Goal: Transaction & Acquisition: Purchase product/service

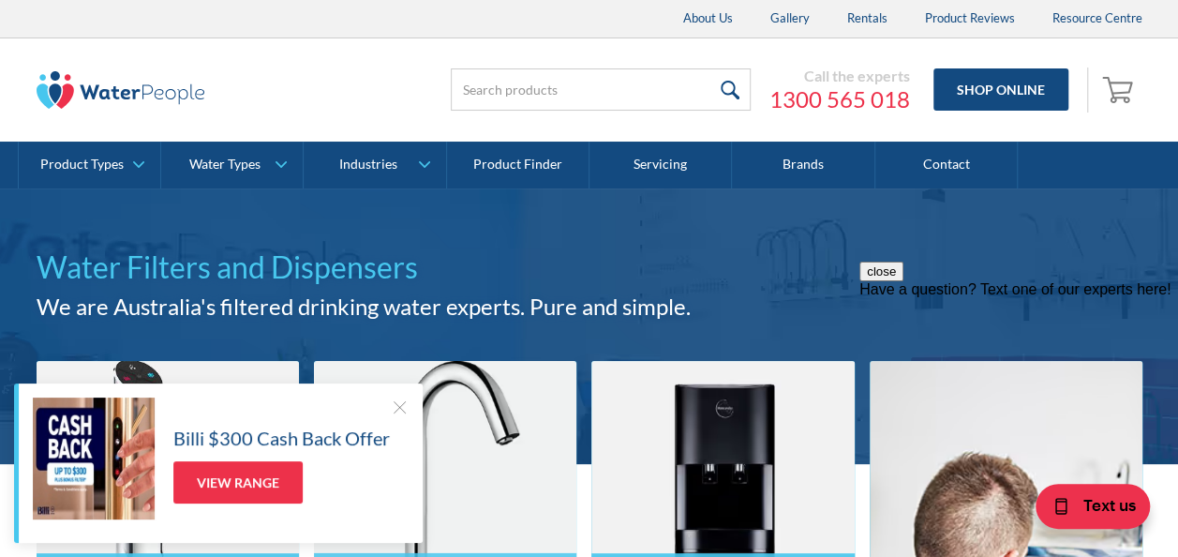
click at [394, 398] on div at bounding box center [399, 407] width 19 height 19
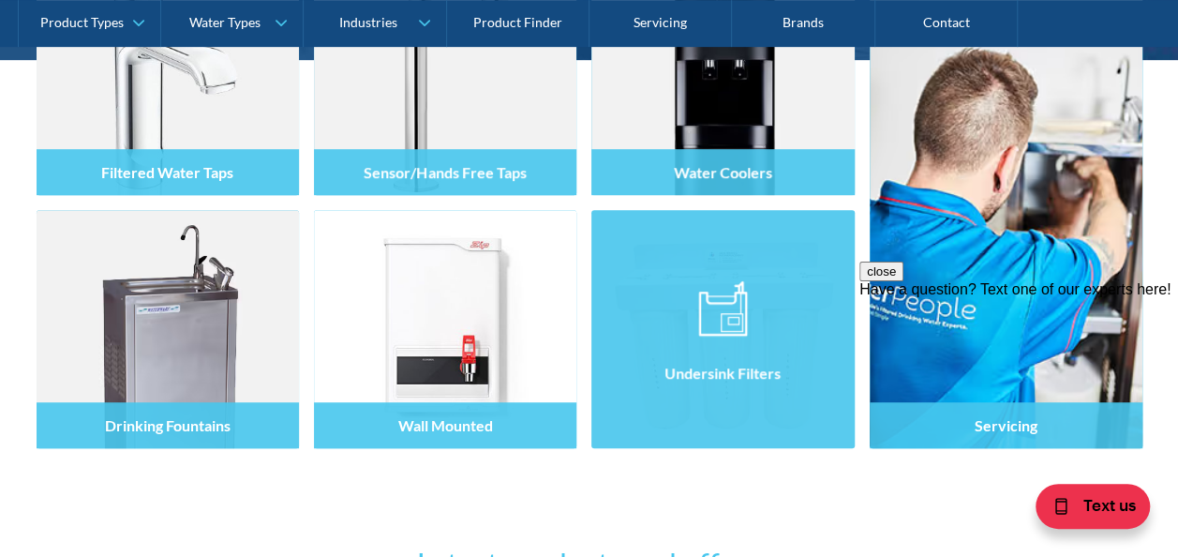
scroll to position [375, 0]
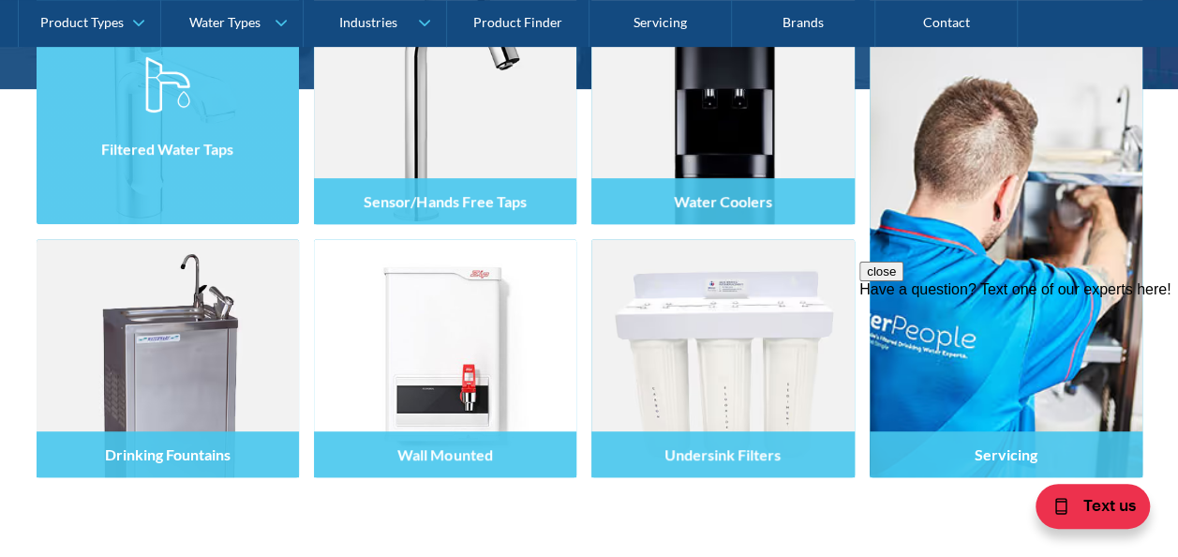
click at [203, 145] on h4 "Filtered Water Taps" at bounding box center [167, 149] width 132 height 18
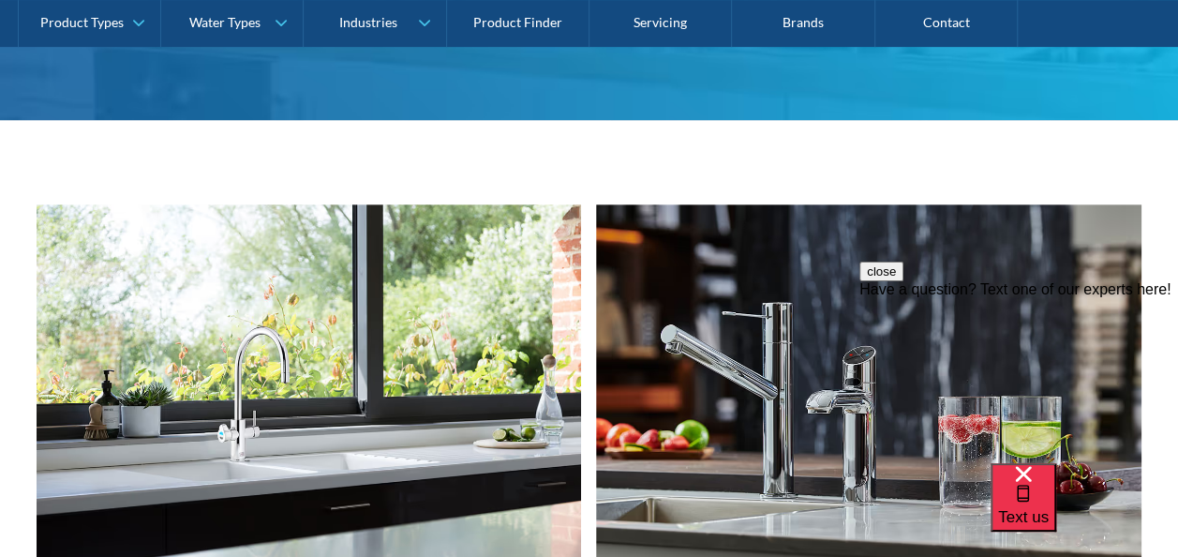
scroll to position [469, 0]
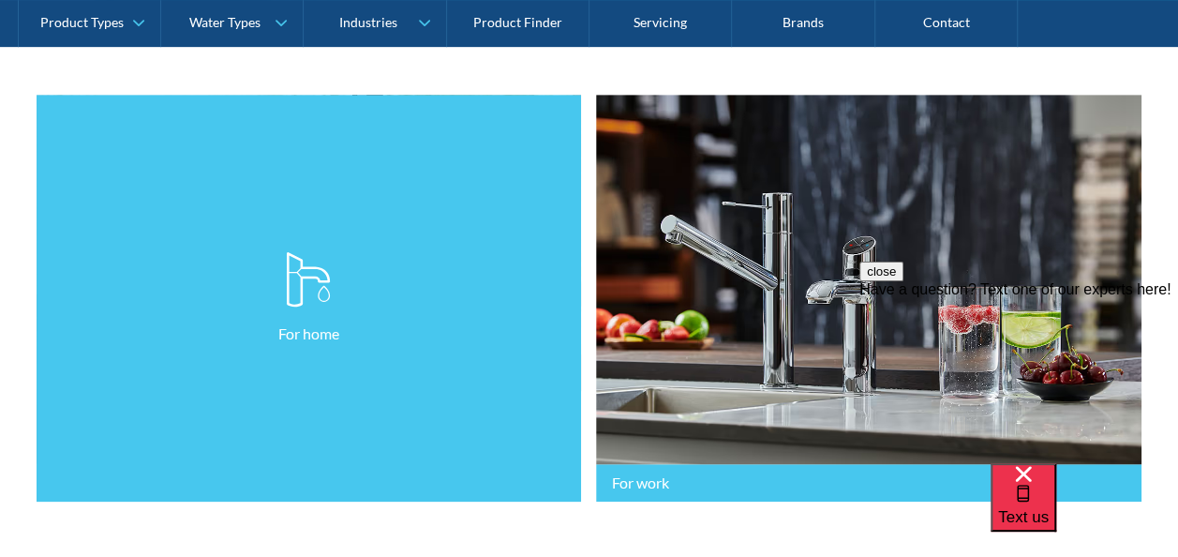
click at [285, 330] on p "For home" at bounding box center [308, 334] width 61 height 23
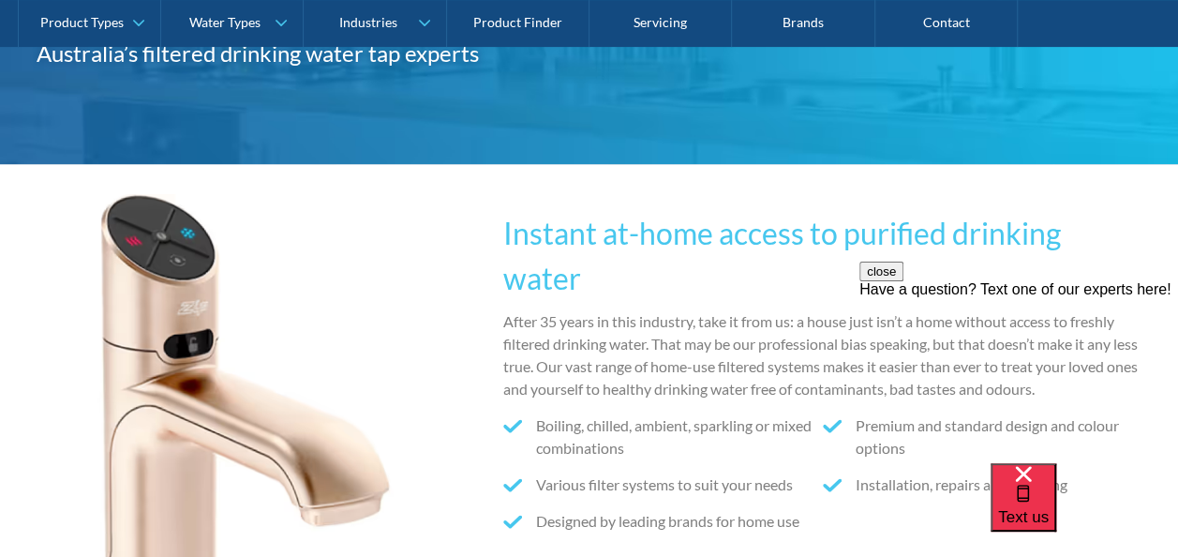
click at [904, 281] on button "close" at bounding box center [882, 272] width 44 height 20
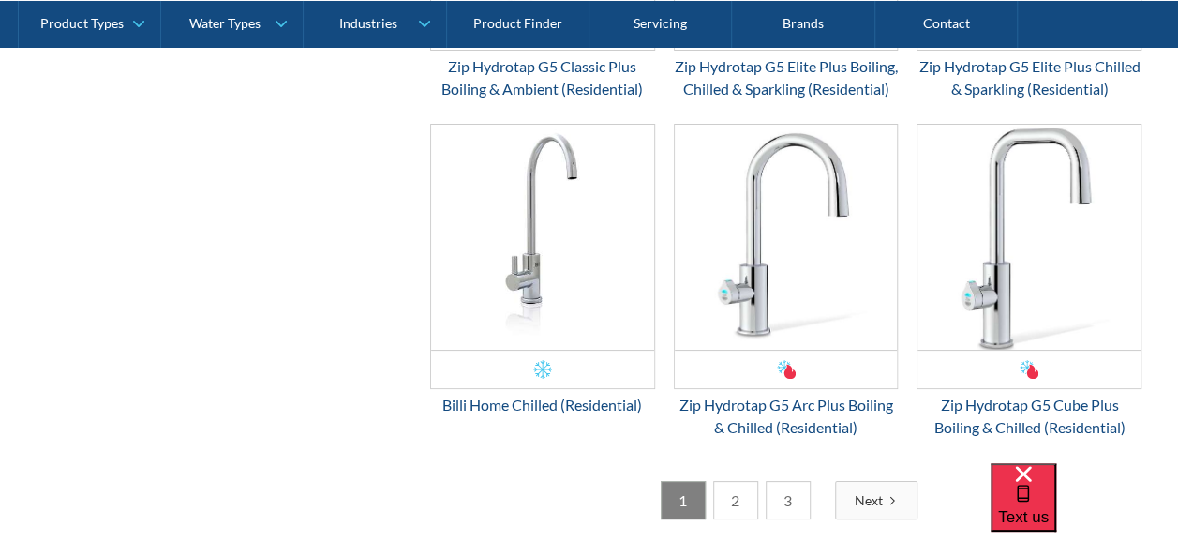
scroll to position [3000, 0]
